Goal: Find specific page/section: Find specific page/section

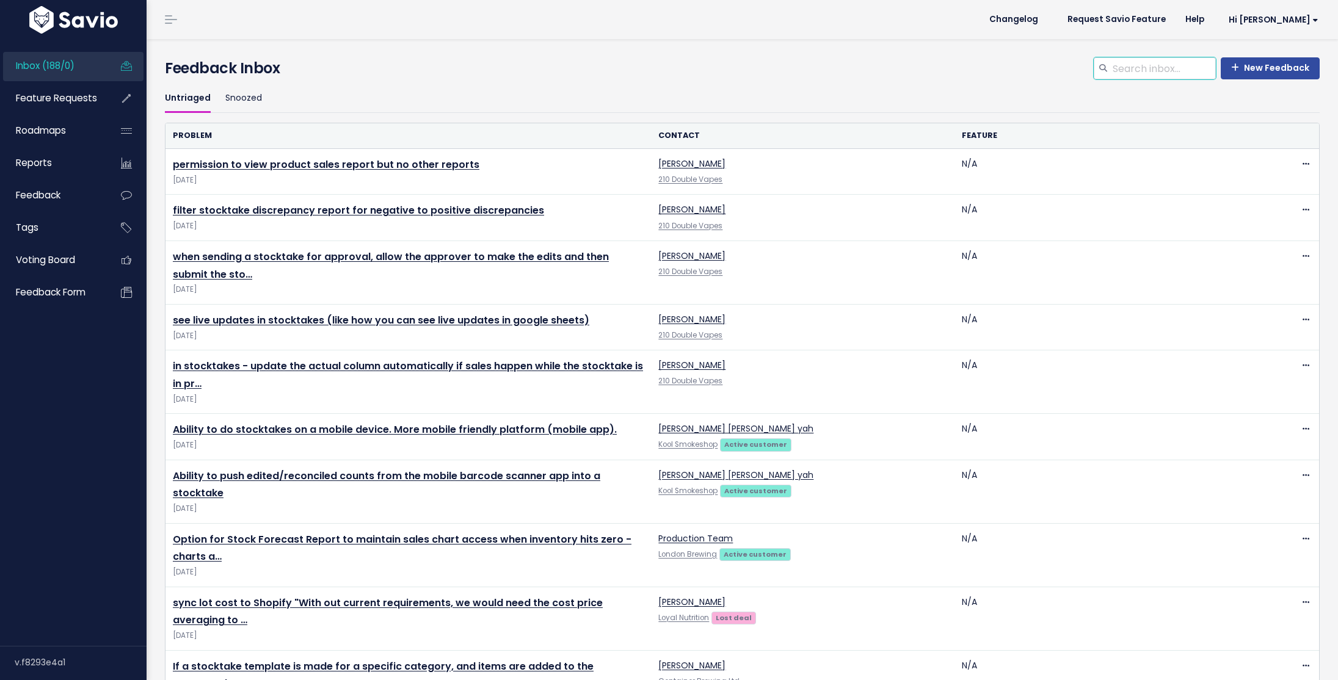
click at [1125, 68] on input "search" at bounding box center [1163, 68] width 104 height 22
type input "Woo multilocation"
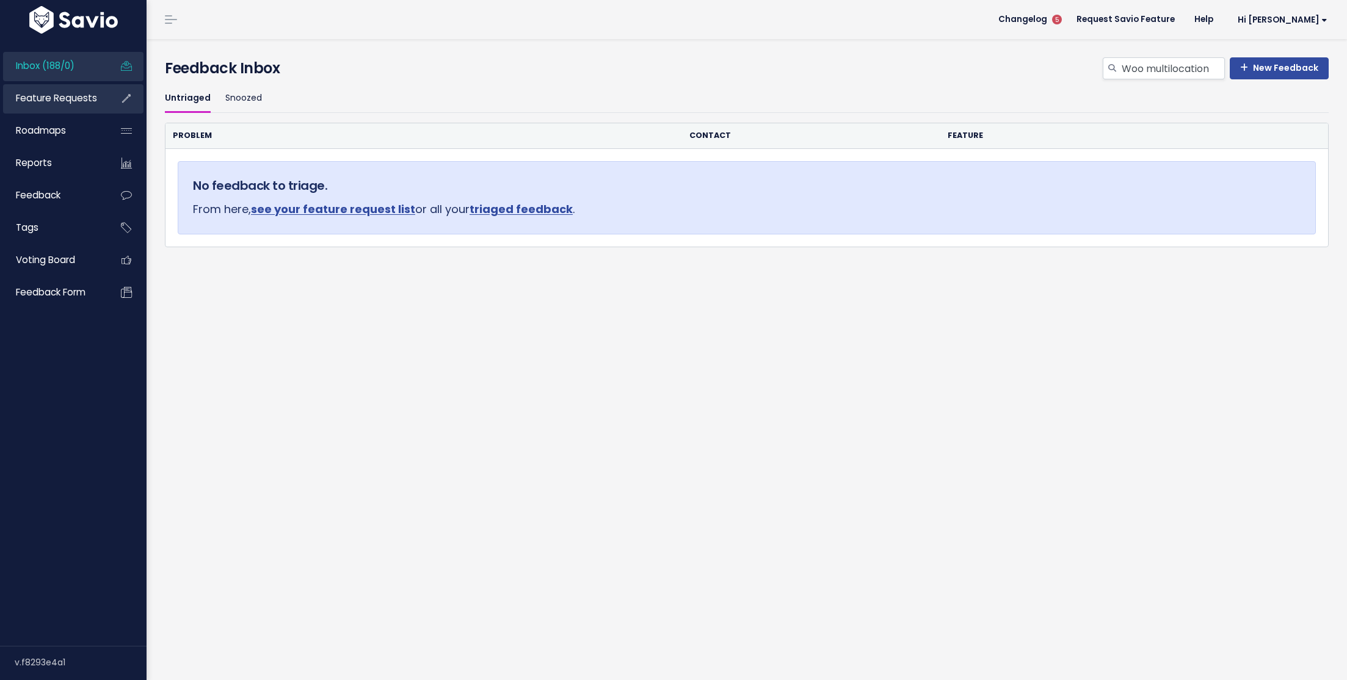
click at [97, 103] on link "Feature Requests" at bounding box center [52, 98] width 98 height 28
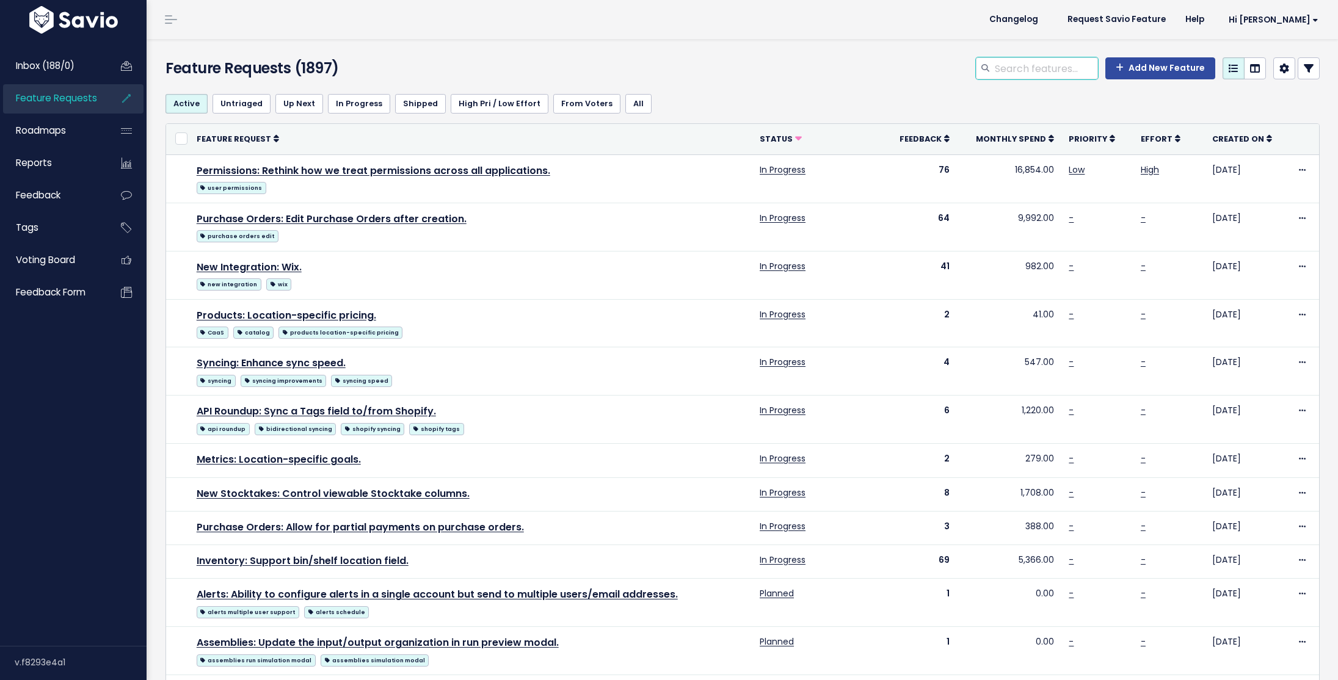
click at [1028, 70] on input "search" at bounding box center [1046, 68] width 104 height 22
type input "Woo multi"
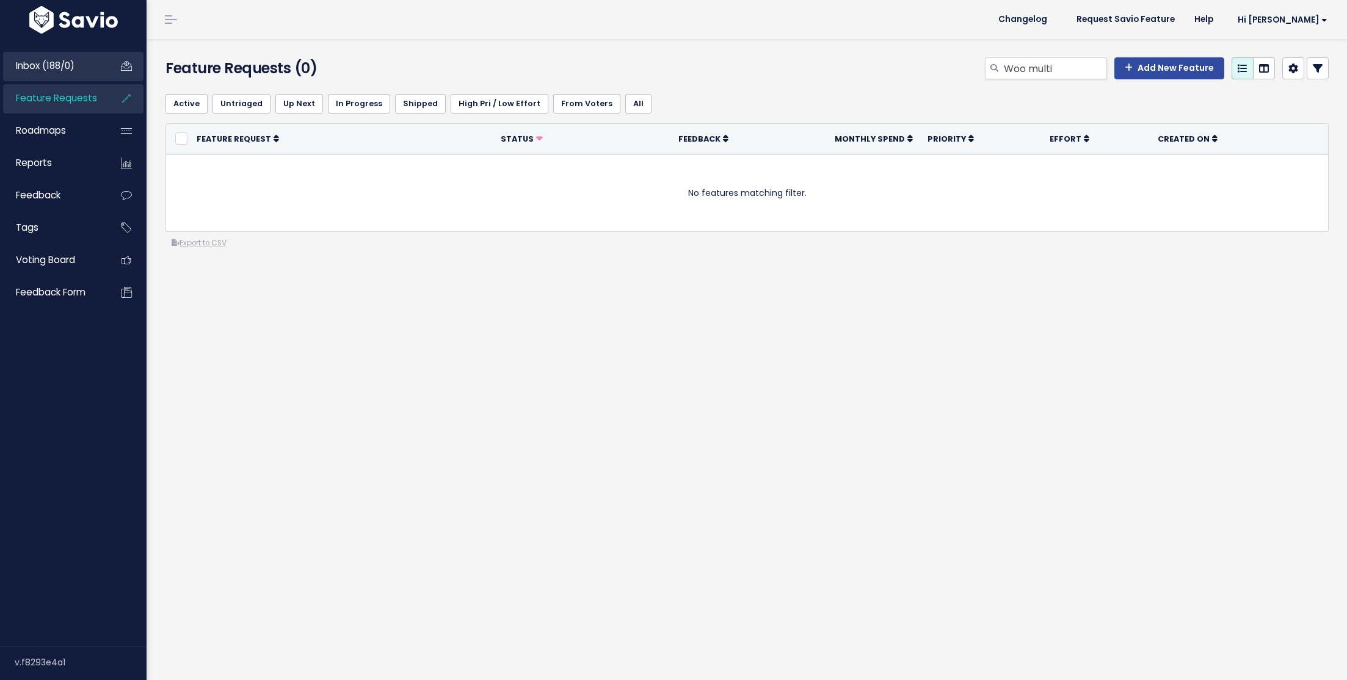
click at [73, 59] on span "Inbox (188/0)" at bounding box center [45, 65] width 59 height 13
